Goal: Task Accomplishment & Management: Use online tool/utility

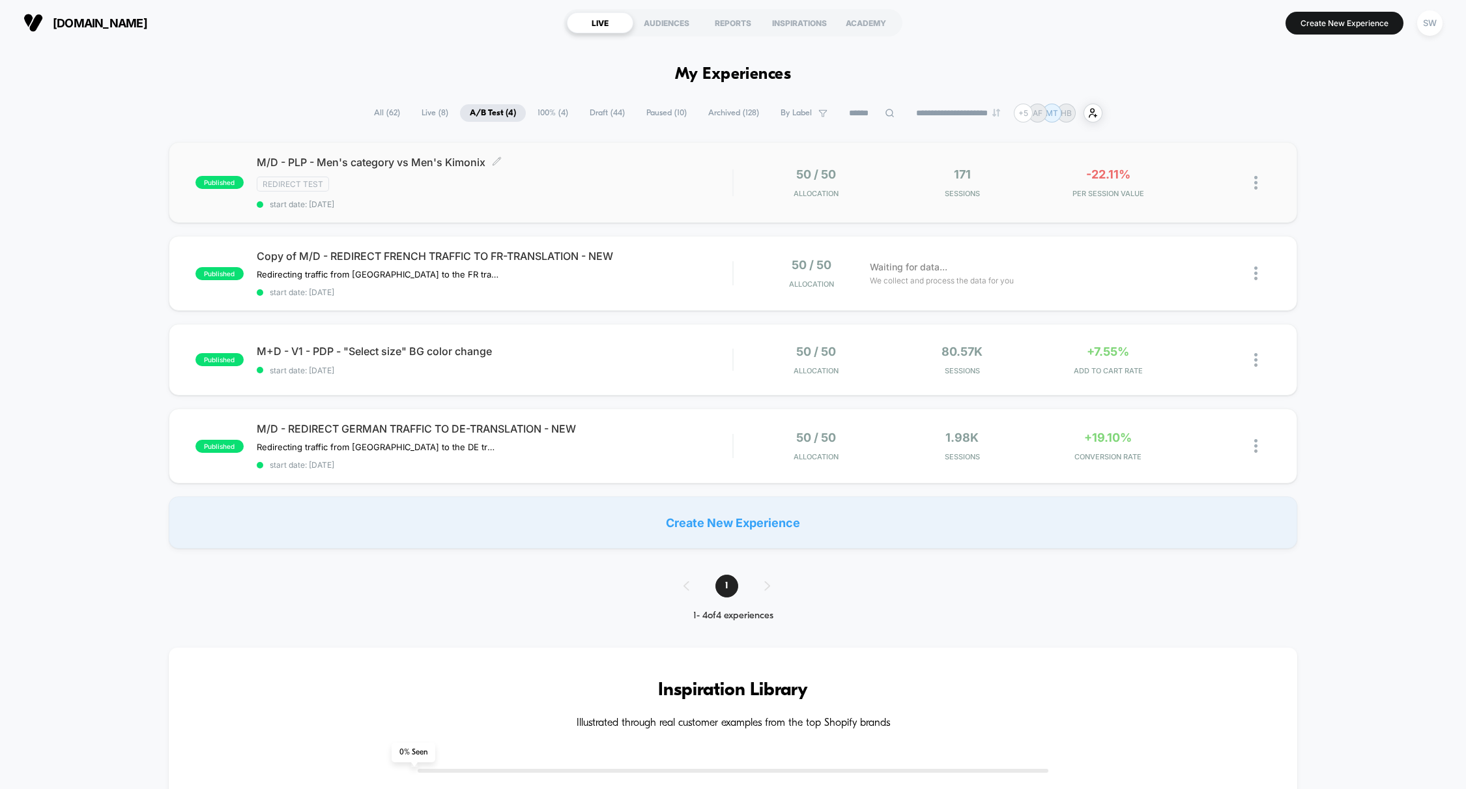
click at [571, 175] on div "M/D - PLP - Men's category vs Men's Kimonix Click to edit experience details Cl…" at bounding box center [495, 182] width 476 height 53
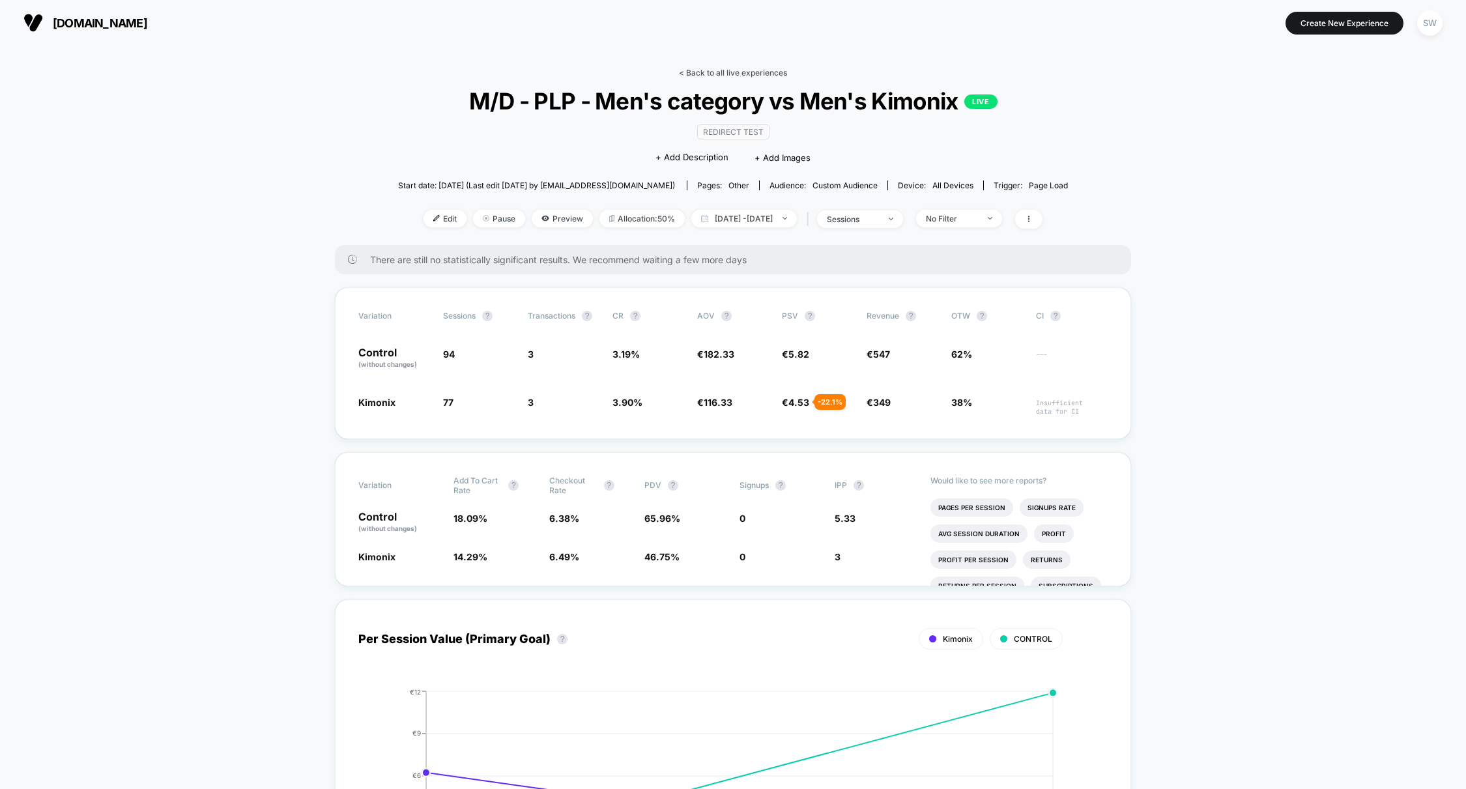
click at [719, 74] on link "< Back to all live experiences" at bounding box center [733, 73] width 108 height 10
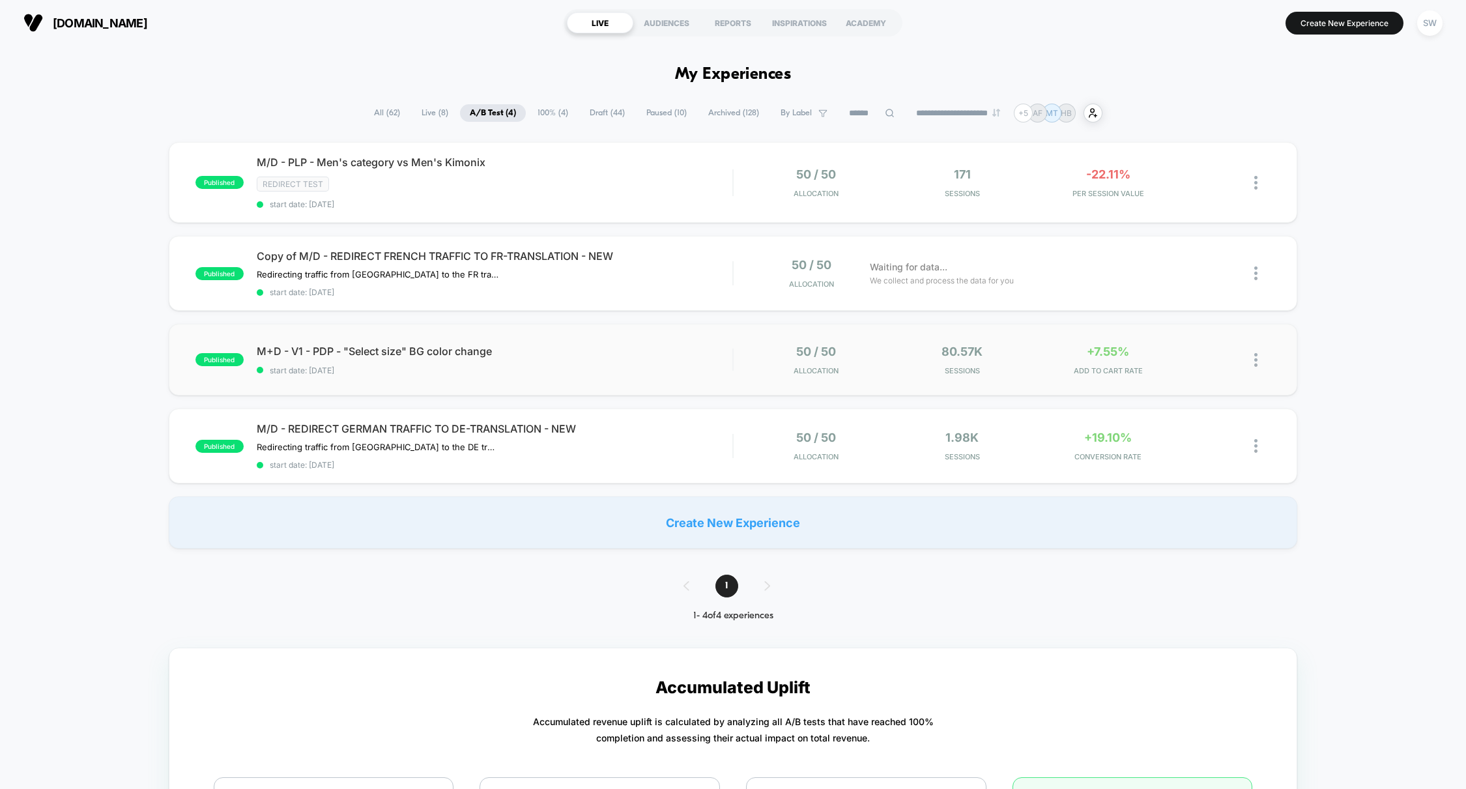
scroll to position [1, 0]
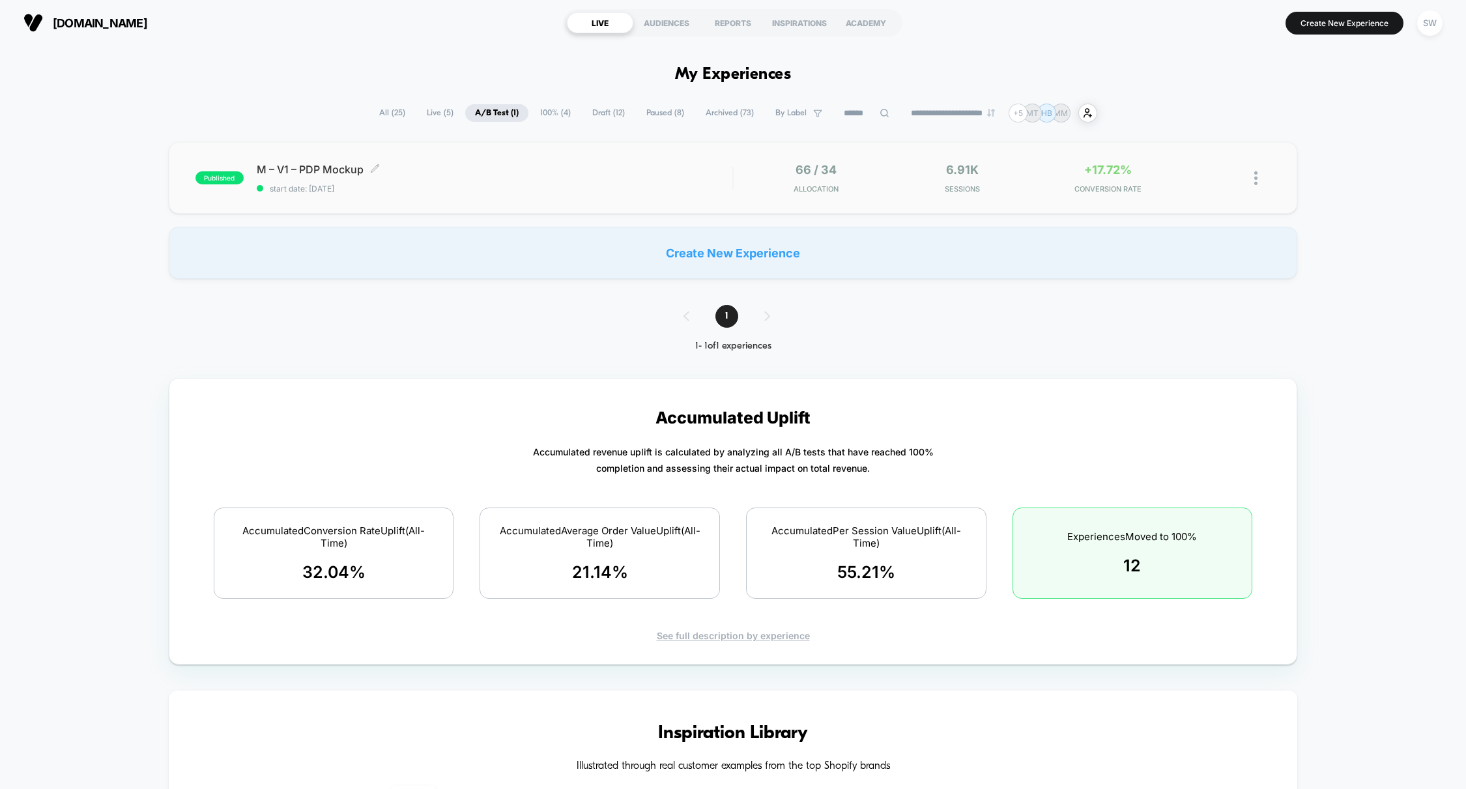
click at [555, 168] on span "M – V1 – PDP Mockup Click to edit experience details" at bounding box center [495, 169] width 476 height 13
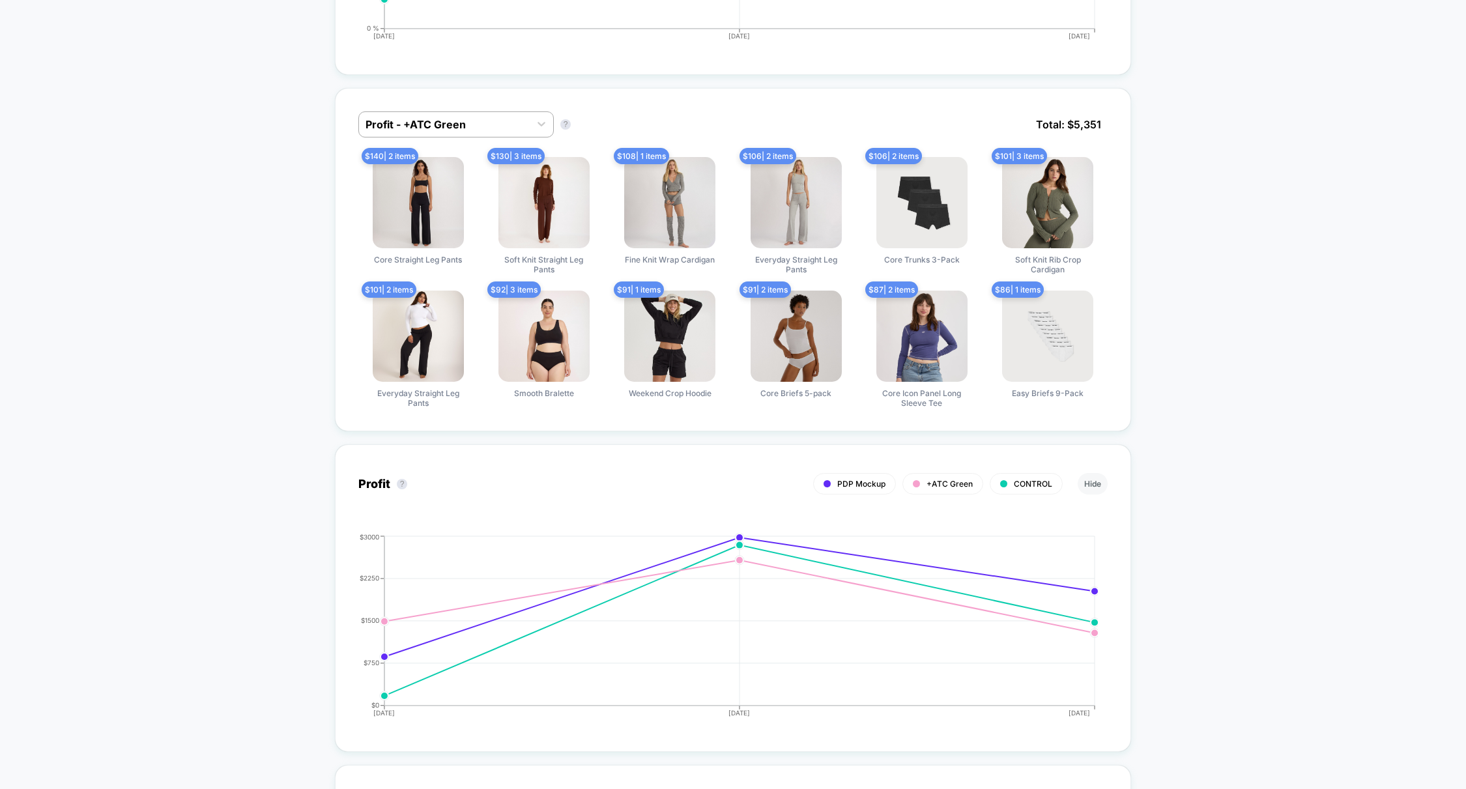
scroll to position [864, 0]
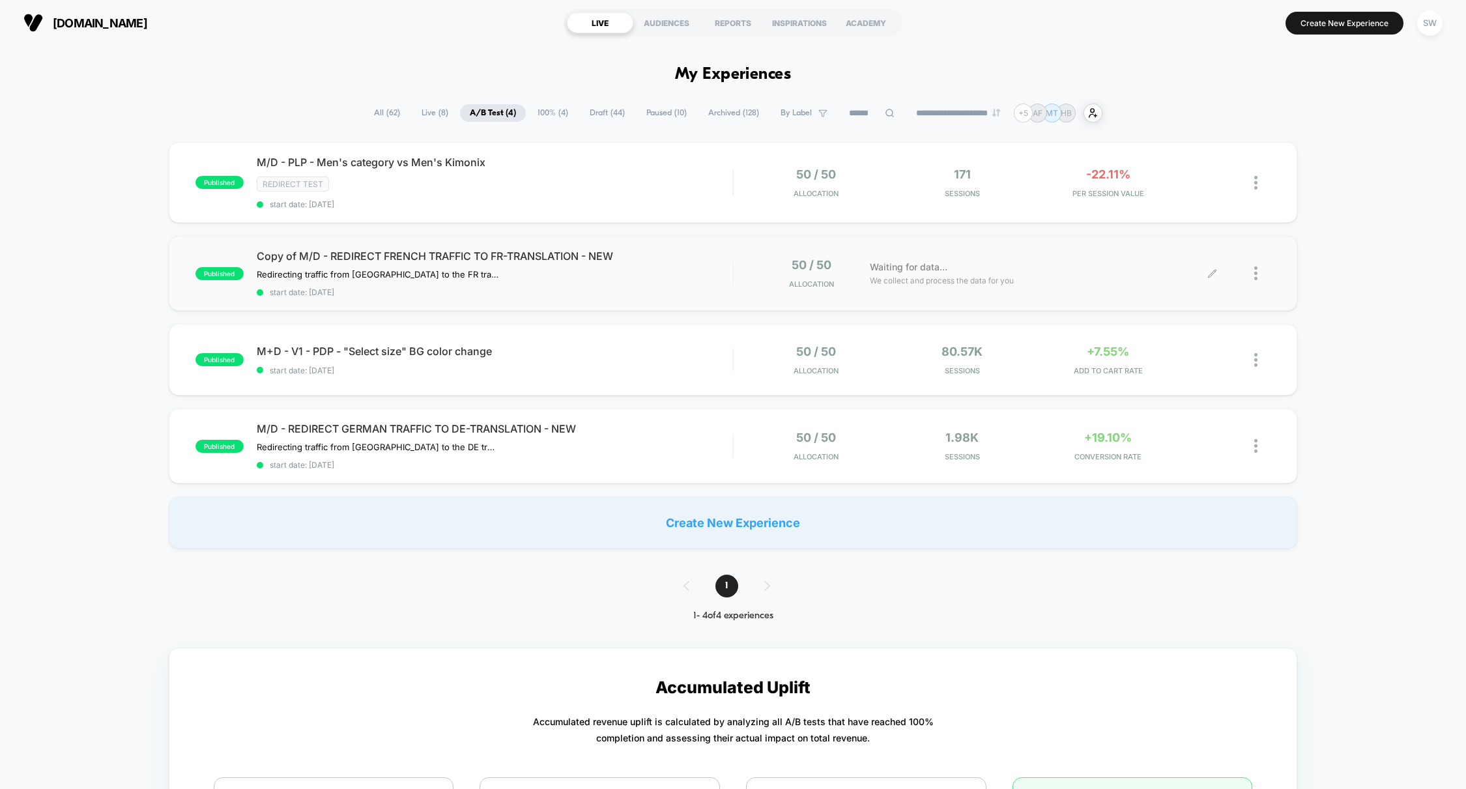
click at [1214, 274] on icon at bounding box center [1212, 273] width 10 height 10
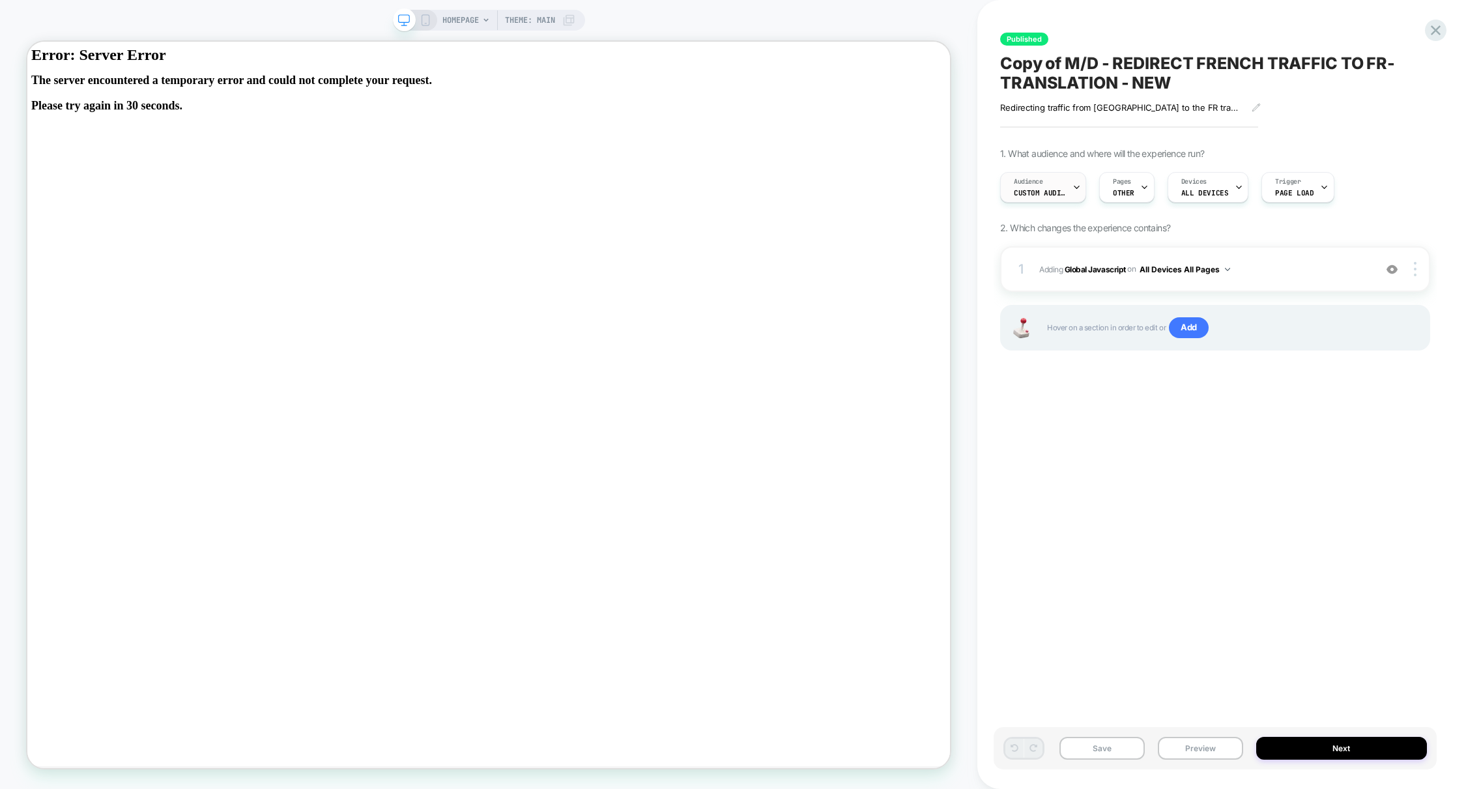
click at [1066, 193] on div "Audience Custom Audience" at bounding box center [1040, 187] width 78 height 29
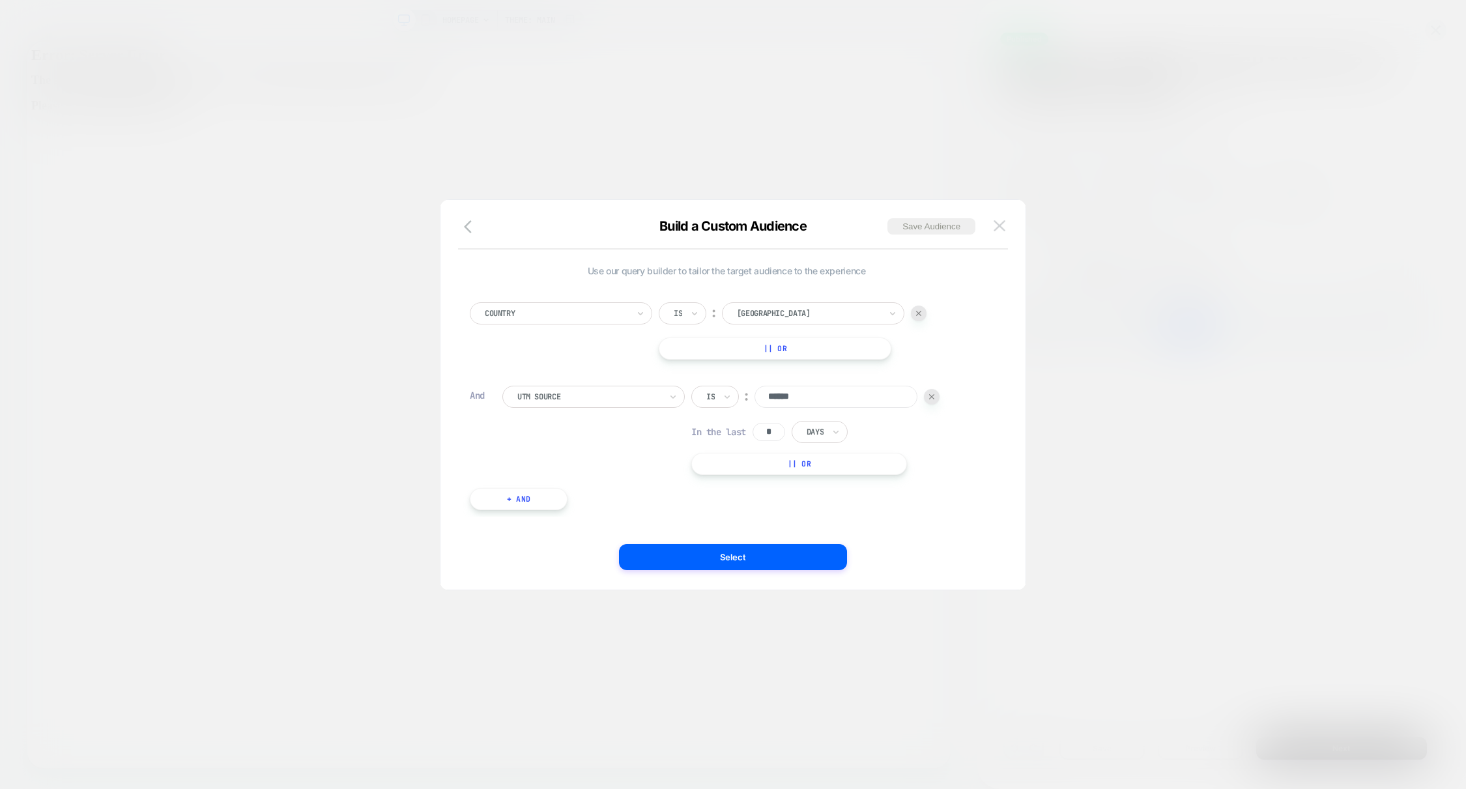
click at [998, 222] on img at bounding box center [999, 225] width 12 height 11
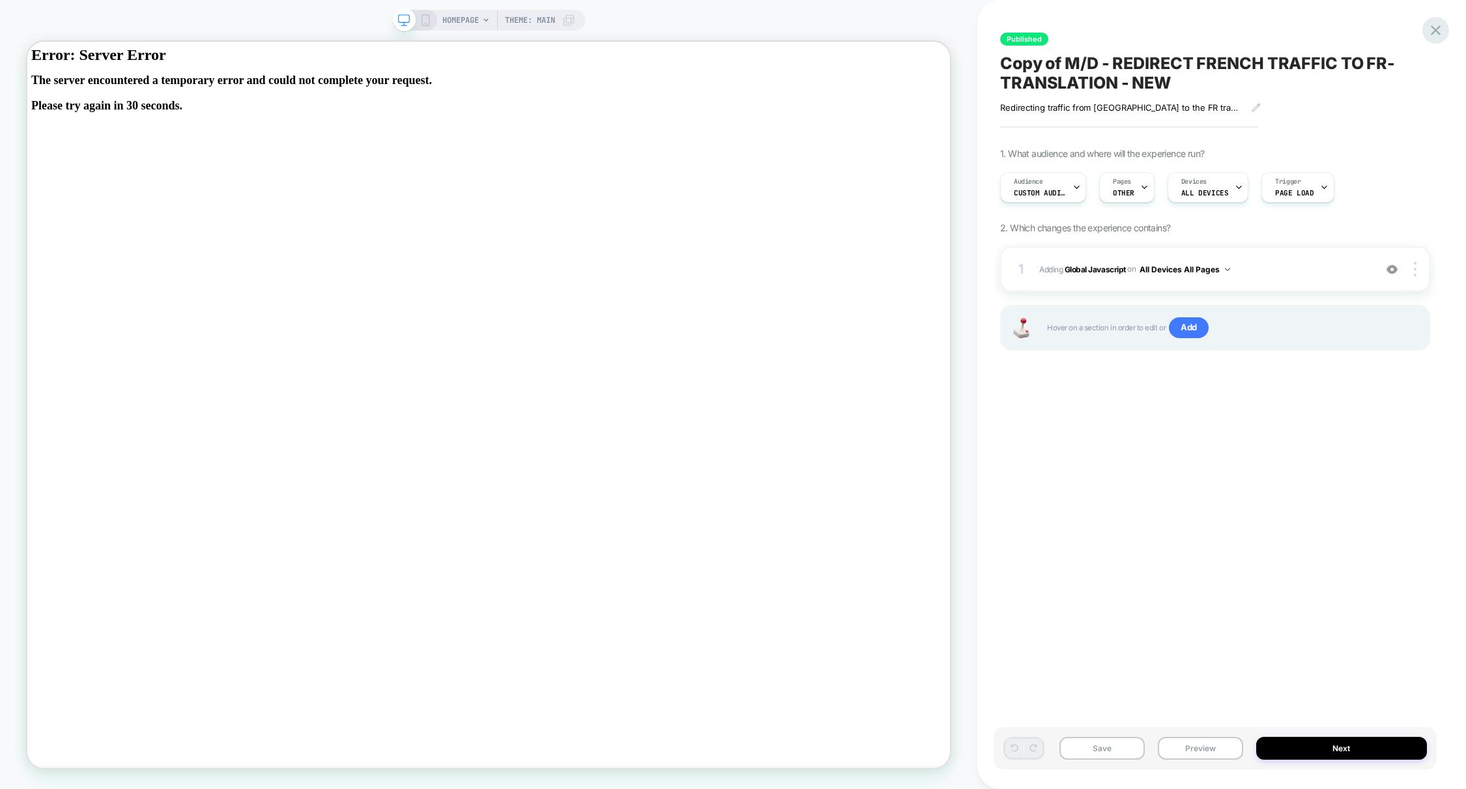
click at [1440, 34] on icon at bounding box center [1436, 30] width 18 height 18
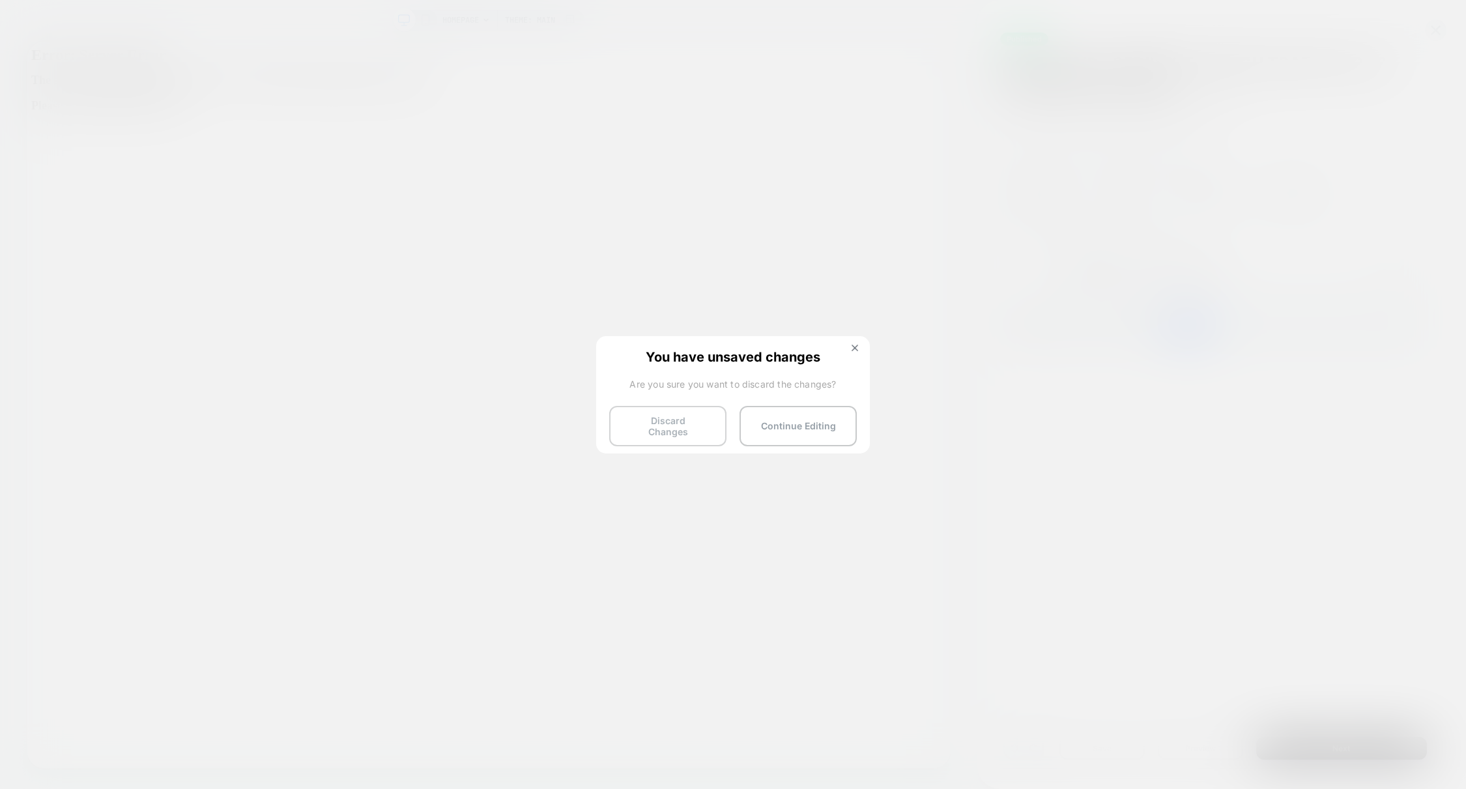
click at [678, 421] on button "Discard Changes" at bounding box center [667, 426] width 117 height 40
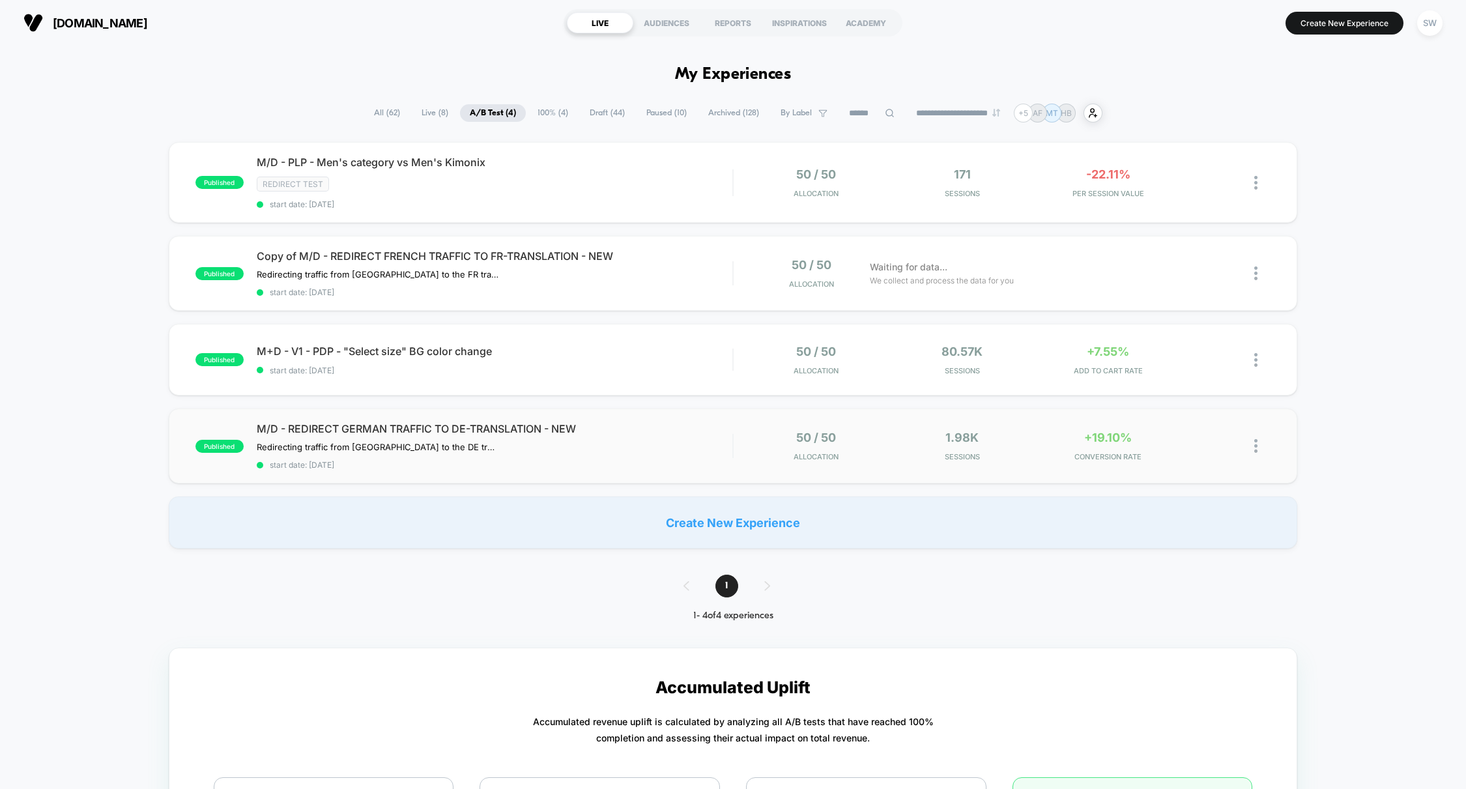
click at [717, 437] on div "M/D - REDIRECT GERMAN TRAFFIC TO DE-TRANSLATION - NEW Redirecting traffic from …" at bounding box center [495, 446] width 476 height 48
